Goal: Find specific page/section: Find specific page/section

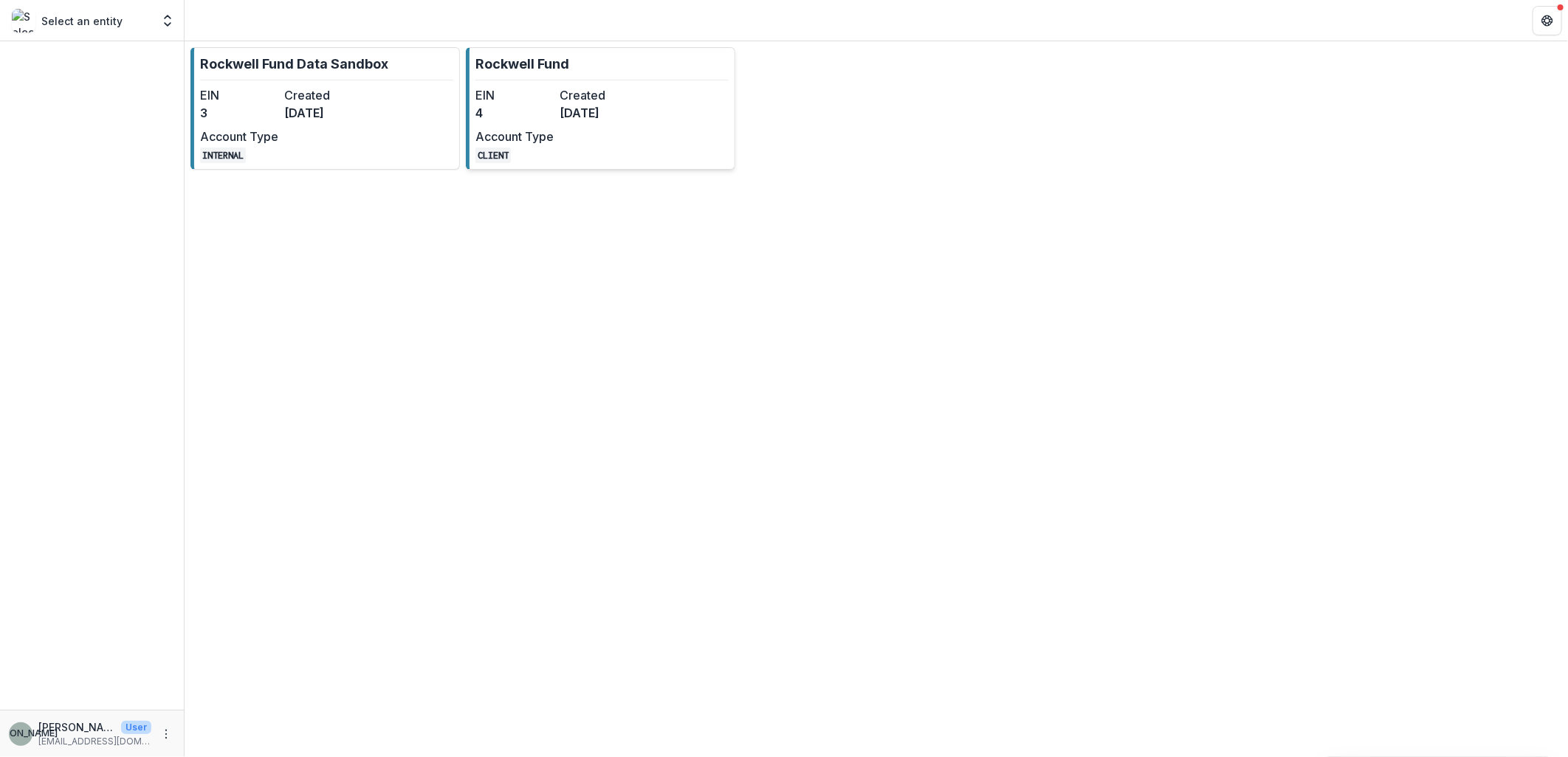
click at [533, 136] on dt "Account Type" at bounding box center [515, 137] width 78 height 17
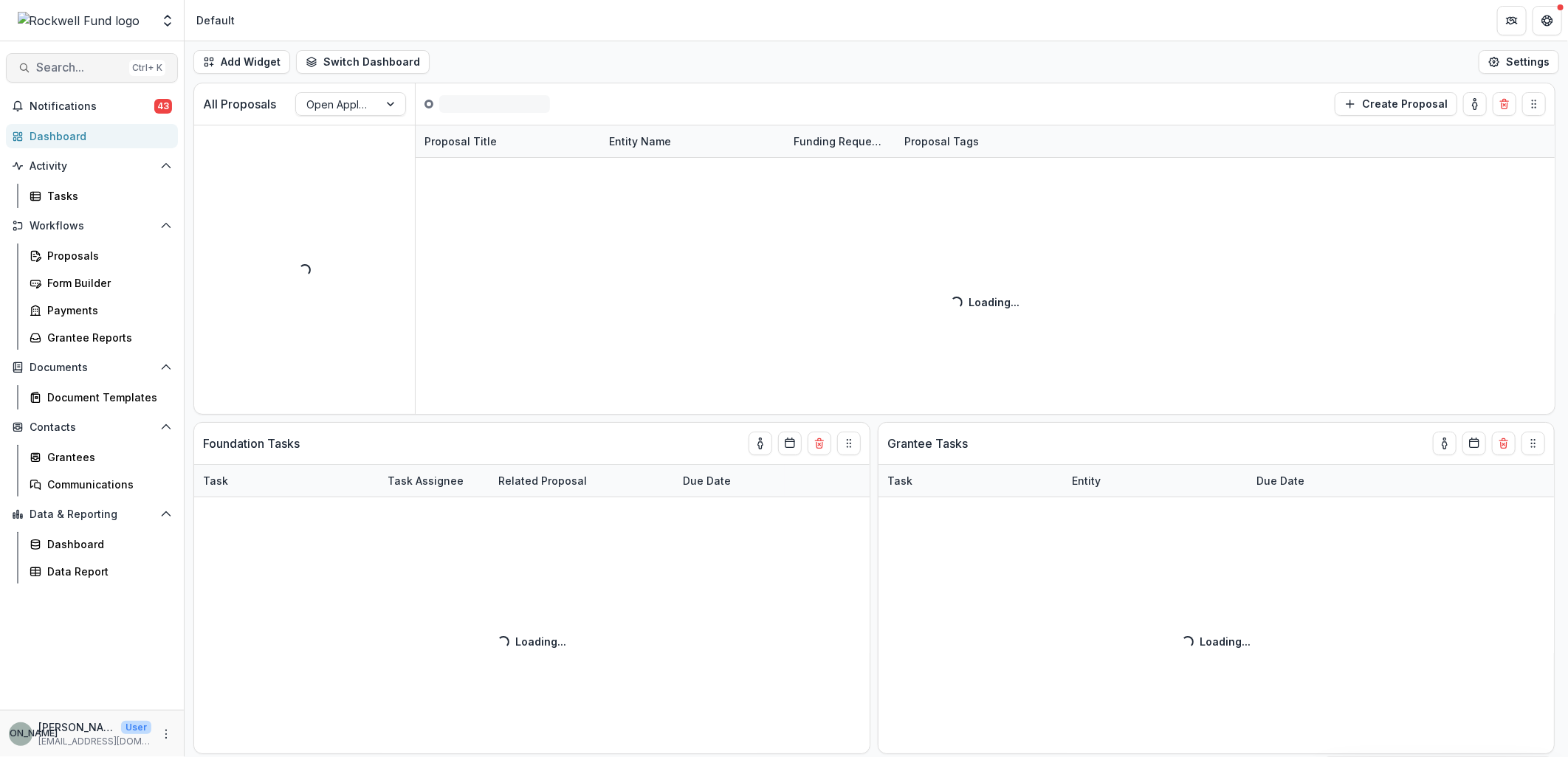
click at [53, 70] on span "Search..." at bounding box center [80, 67] width 87 height 14
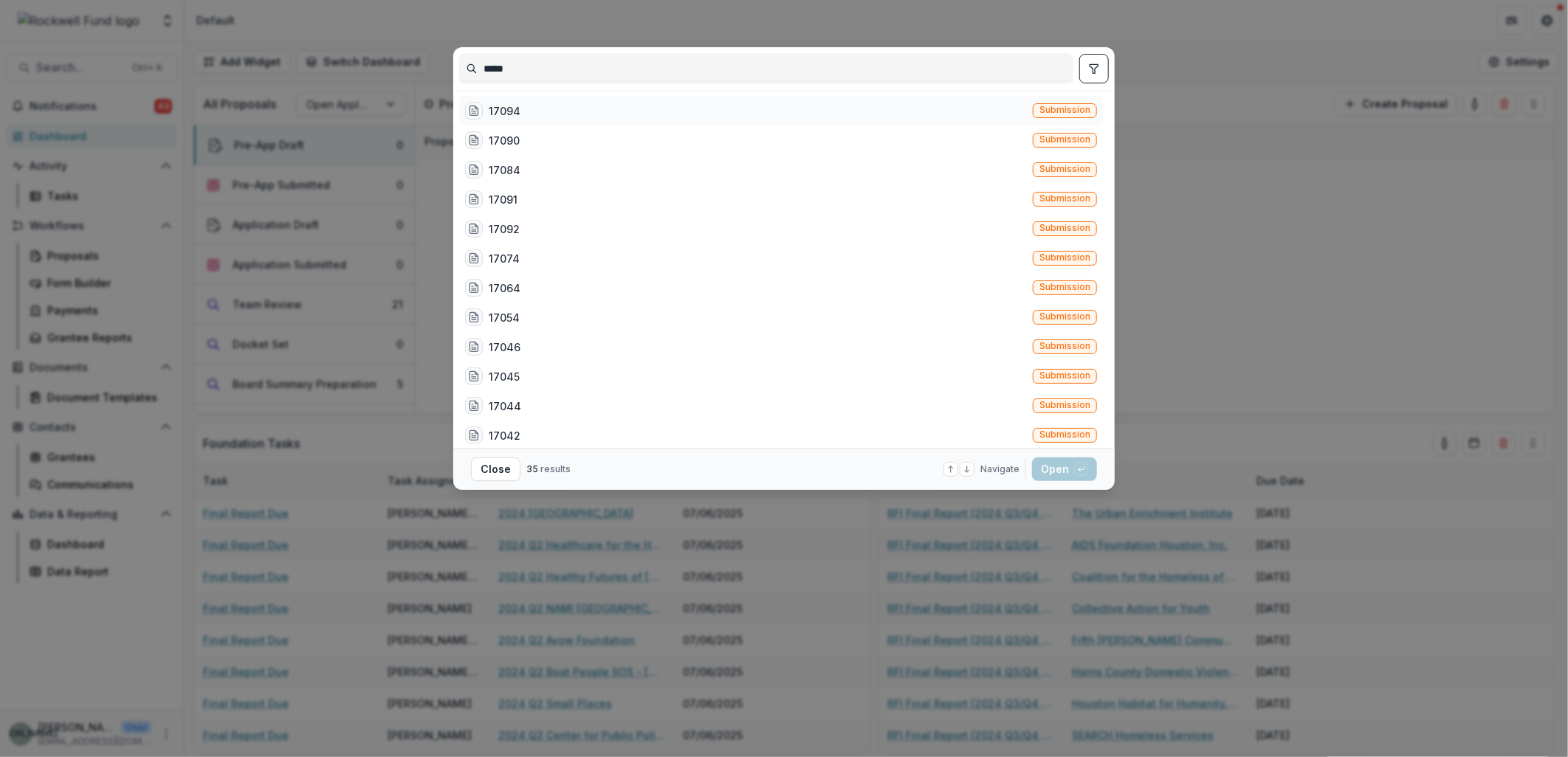
type input "*****"
click at [501, 107] on div "17094" at bounding box center [504, 111] width 32 height 16
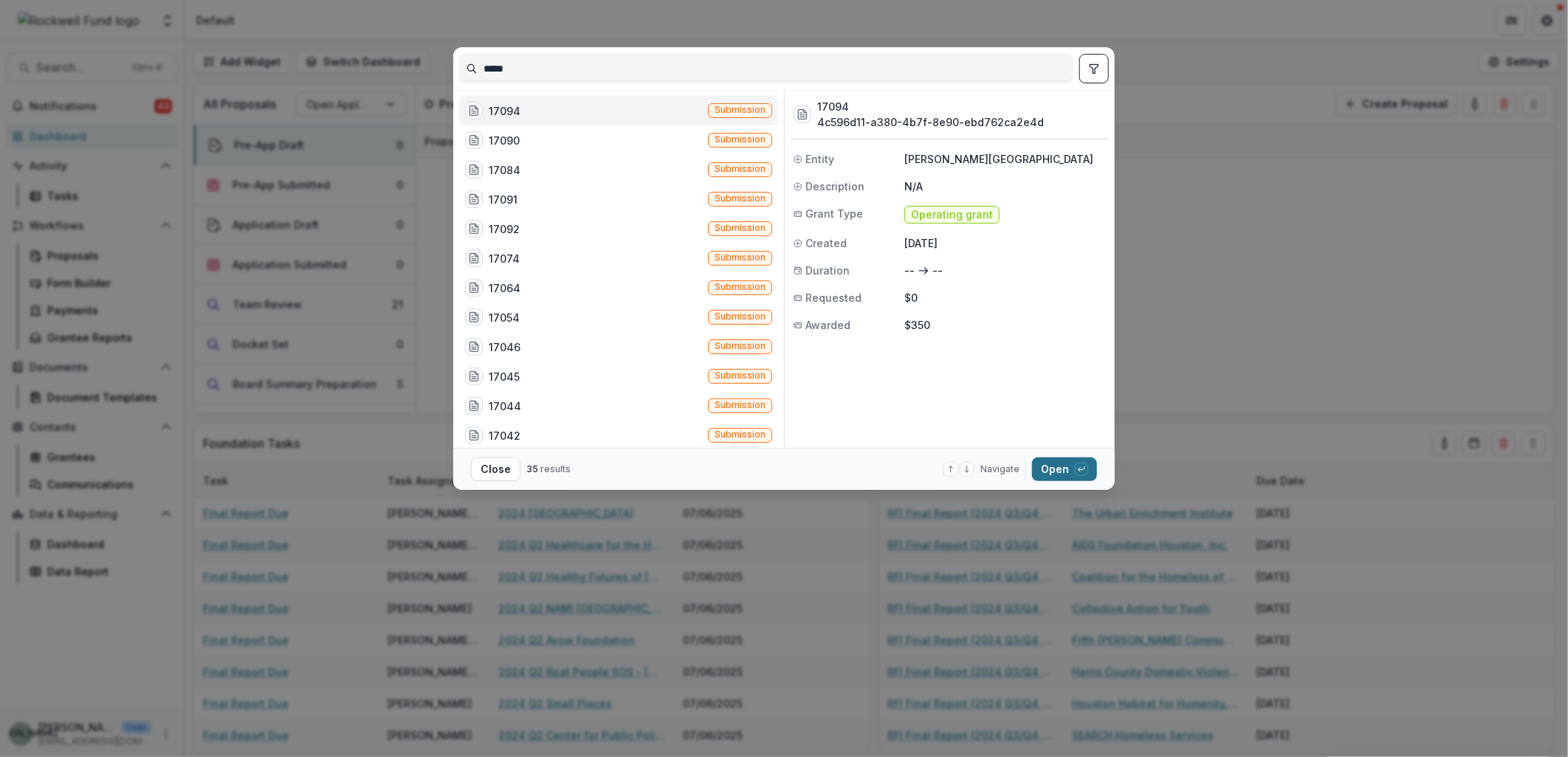
click at [1051, 474] on button "Open with enter key" at bounding box center [1064, 469] width 65 height 23
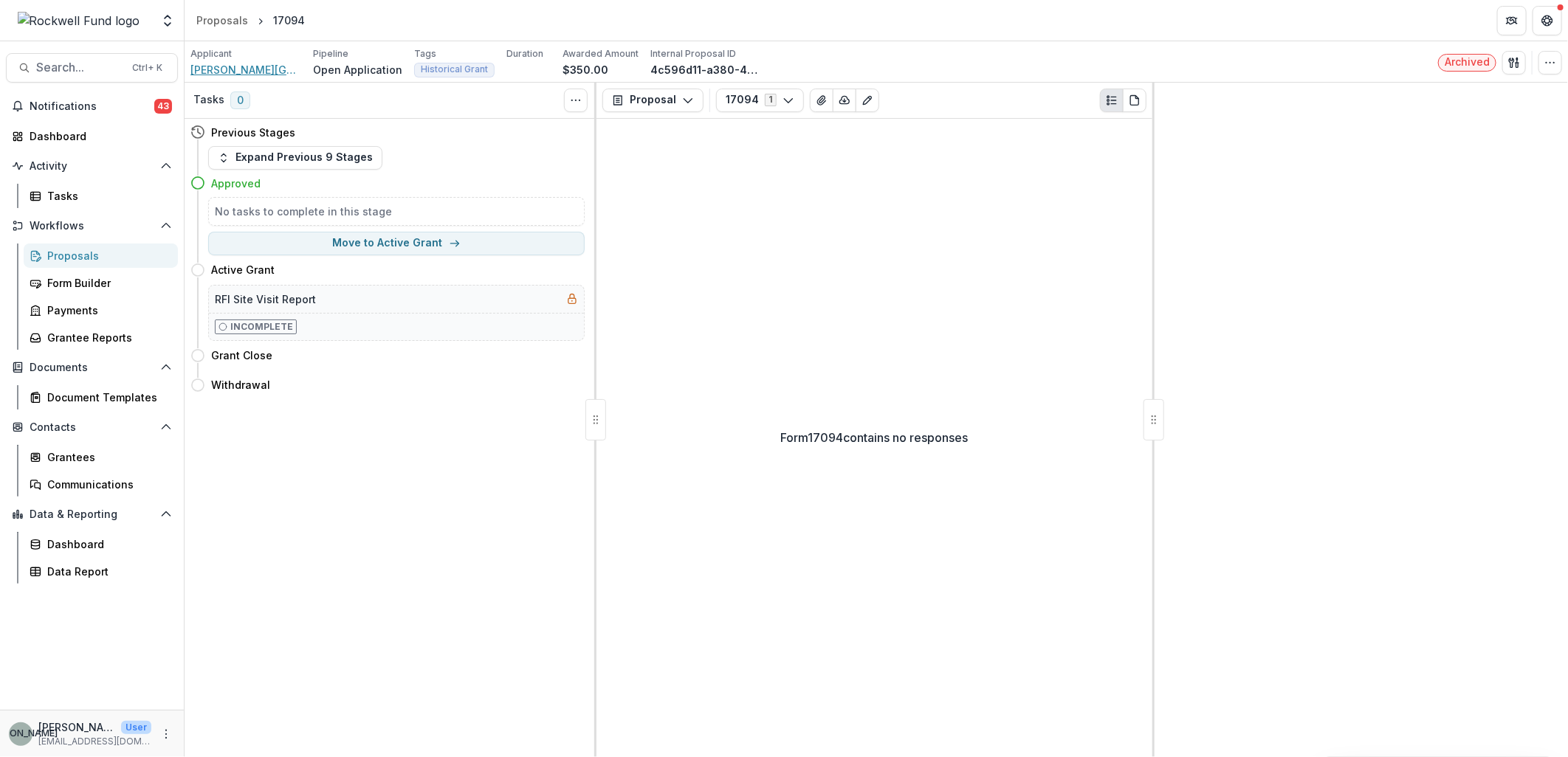
click at [244, 67] on span "[PERSON_NAME][GEOGRAPHIC_DATA]" at bounding box center [246, 70] width 111 height 16
